Goal: Transaction & Acquisition: Subscribe to service/newsletter

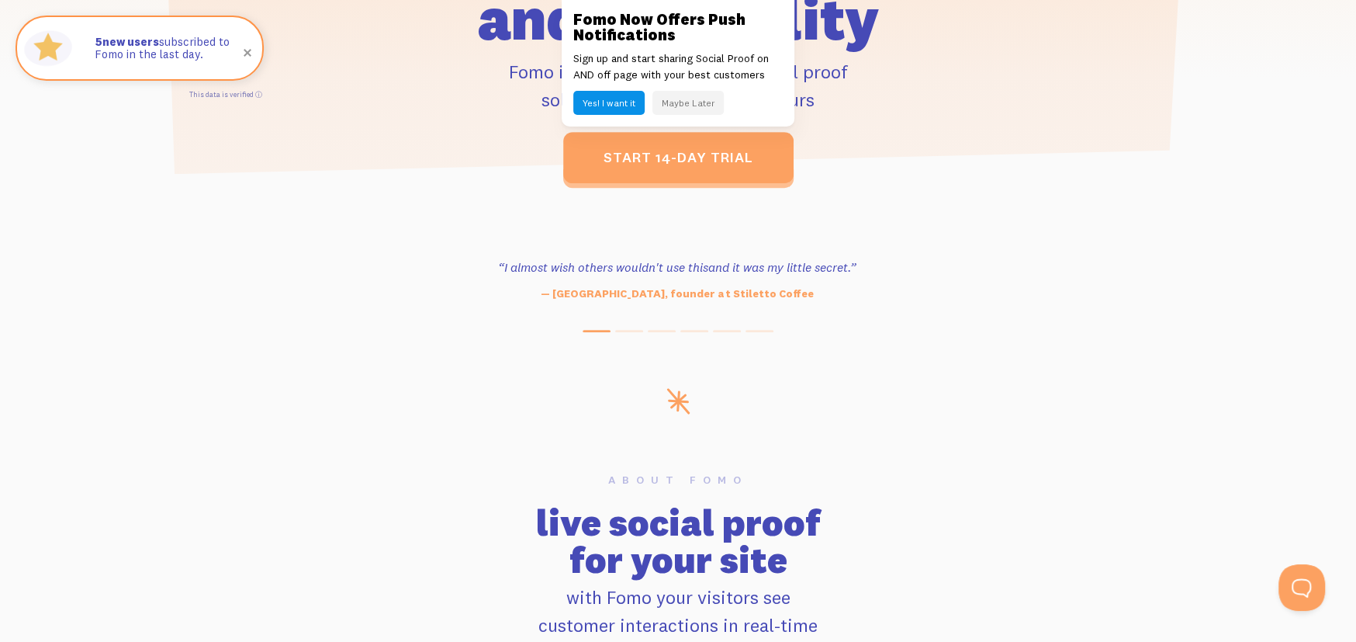
scroll to position [775, 0]
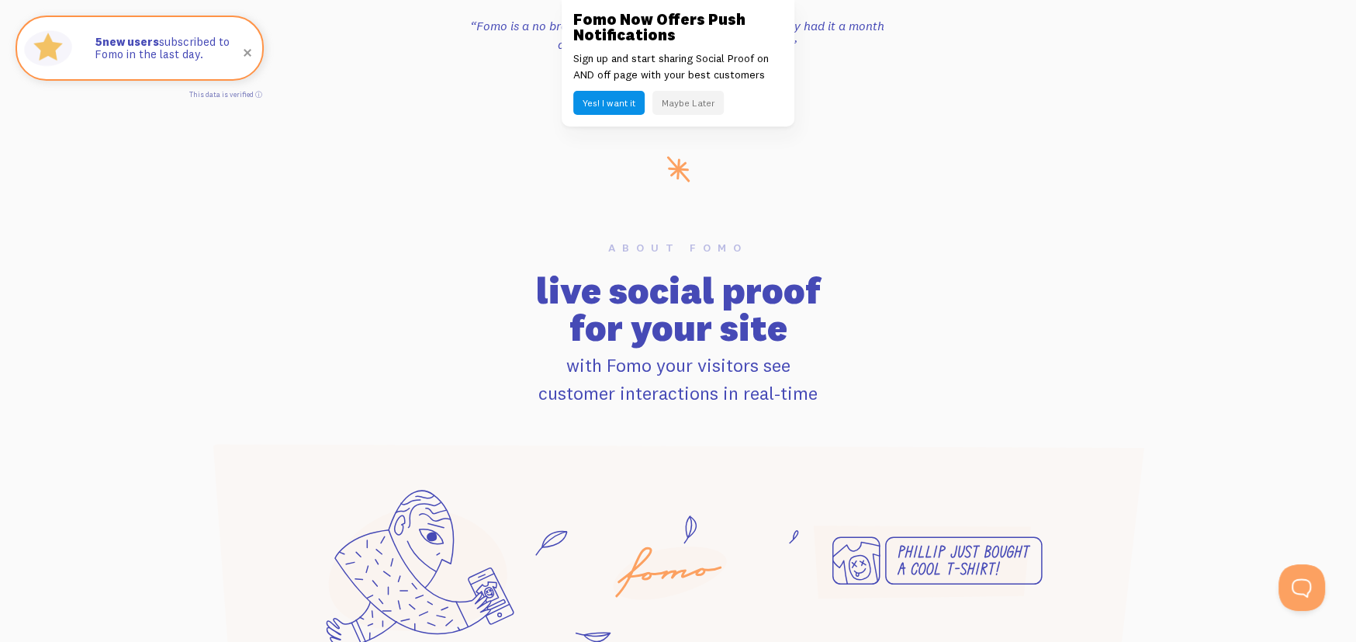
click at [703, 102] on button "Maybe Later" at bounding box center [687, 103] width 71 height 24
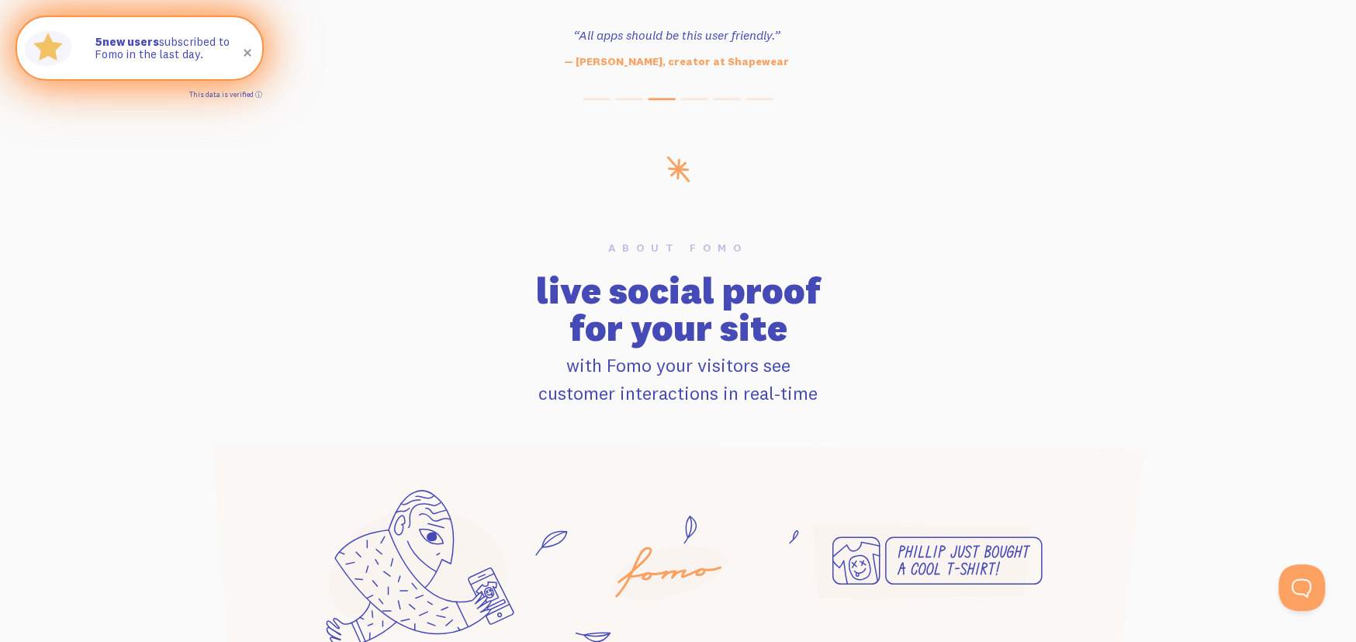
click at [258, 93] on link "This data is verified ⓘ" at bounding box center [225, 94] width 73 height 9
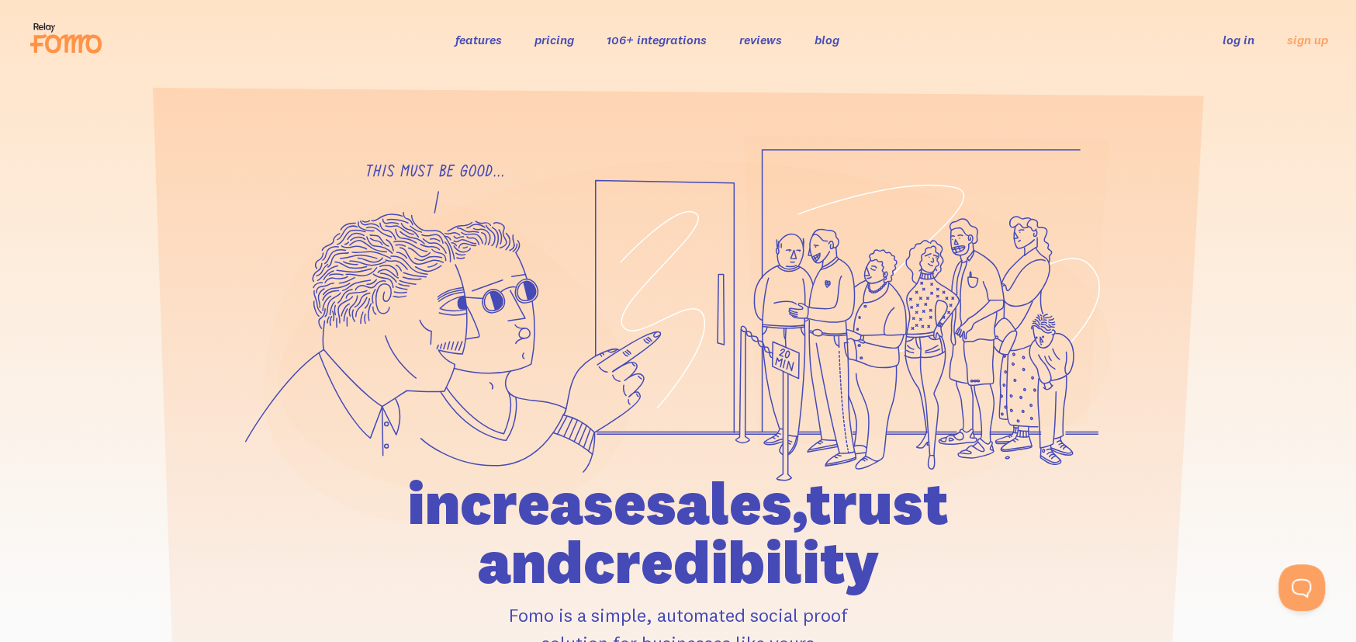
click at [479, 39] on link "features" at bounding box center [478, 40] width 47 height 16
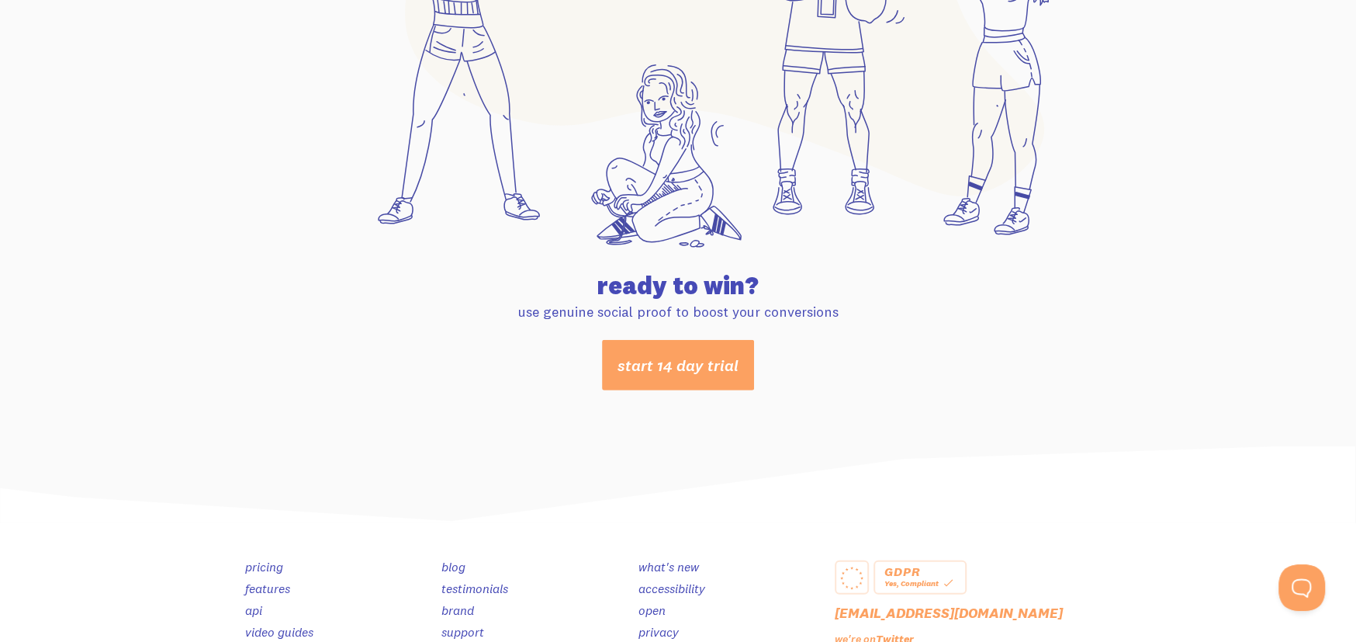
scroll to position [8219, 0]
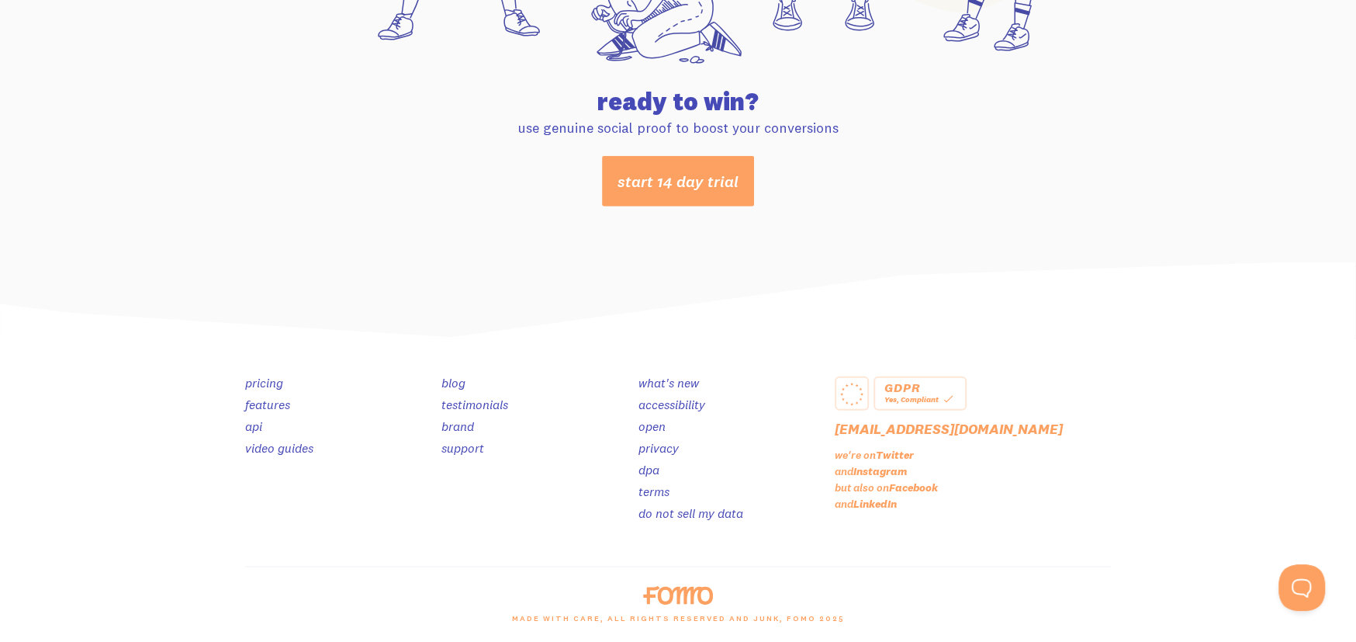
click at [265, 381] on link "pricing" at bounding box center [264, 383] width 38 height 16
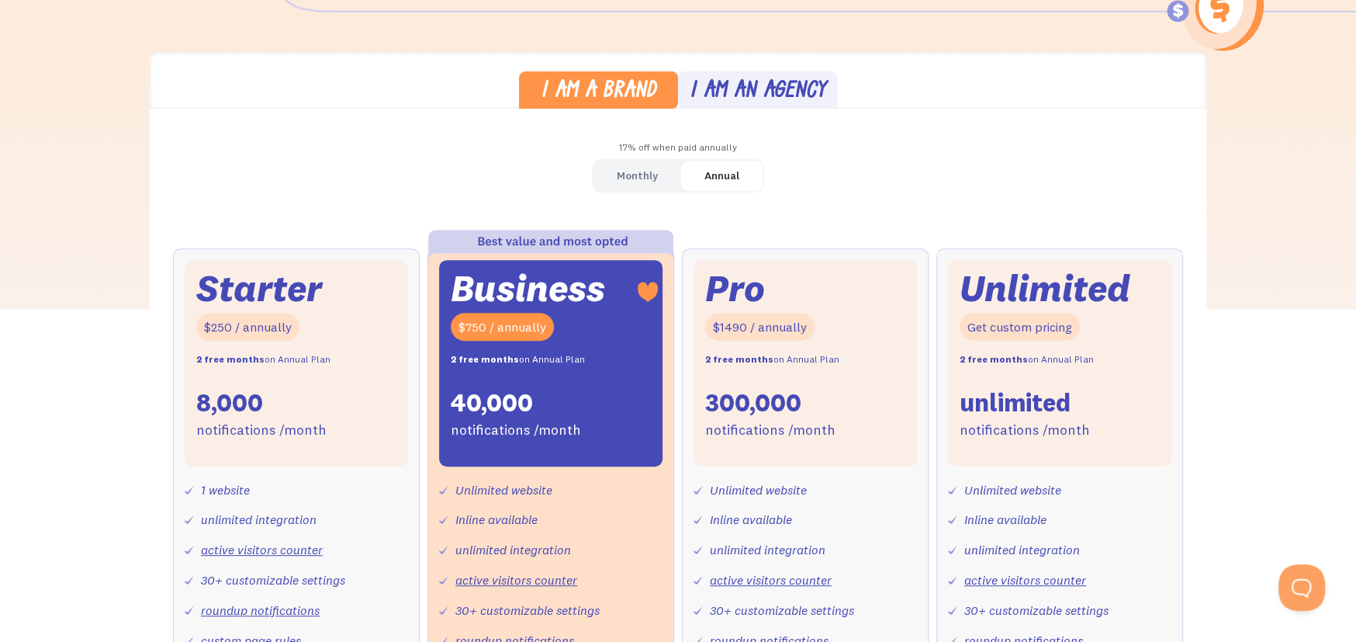
scroll to position [387, 0]
click at [650, 173] on div "Monthly" at bounding box center [637, 175] width 41 height 22
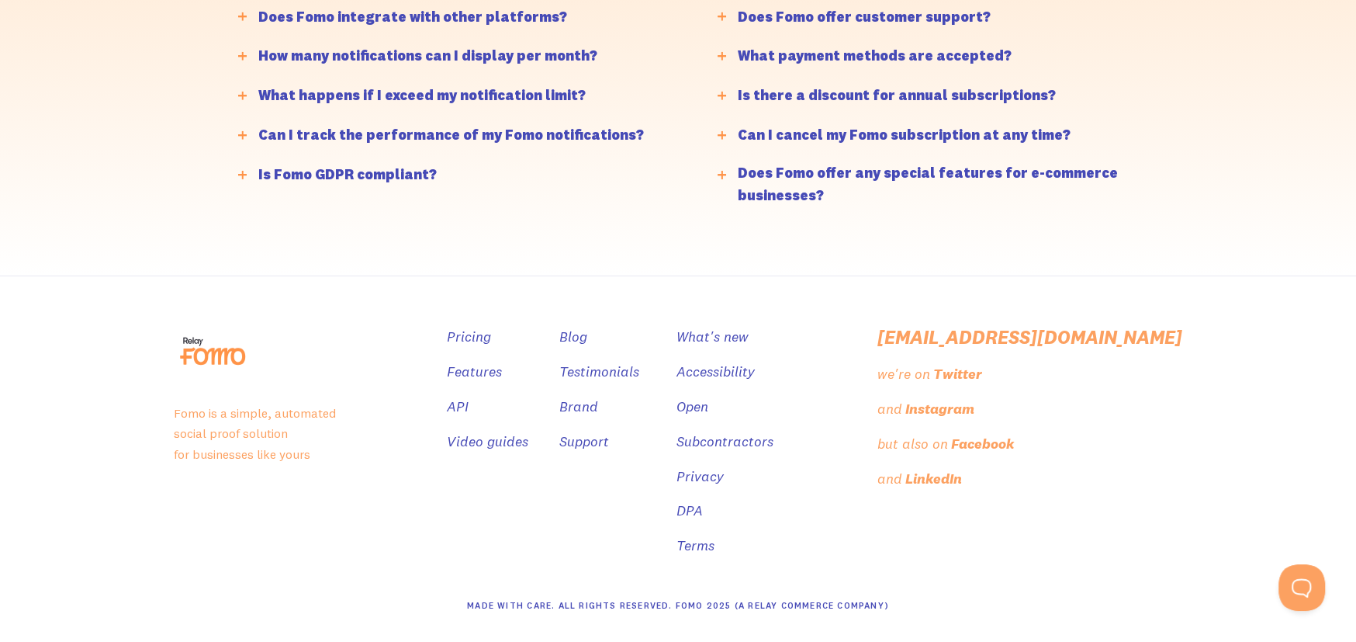
scroll to position [3853, 0]
